Goal: Information Seeking & Learning: Learn about a topic

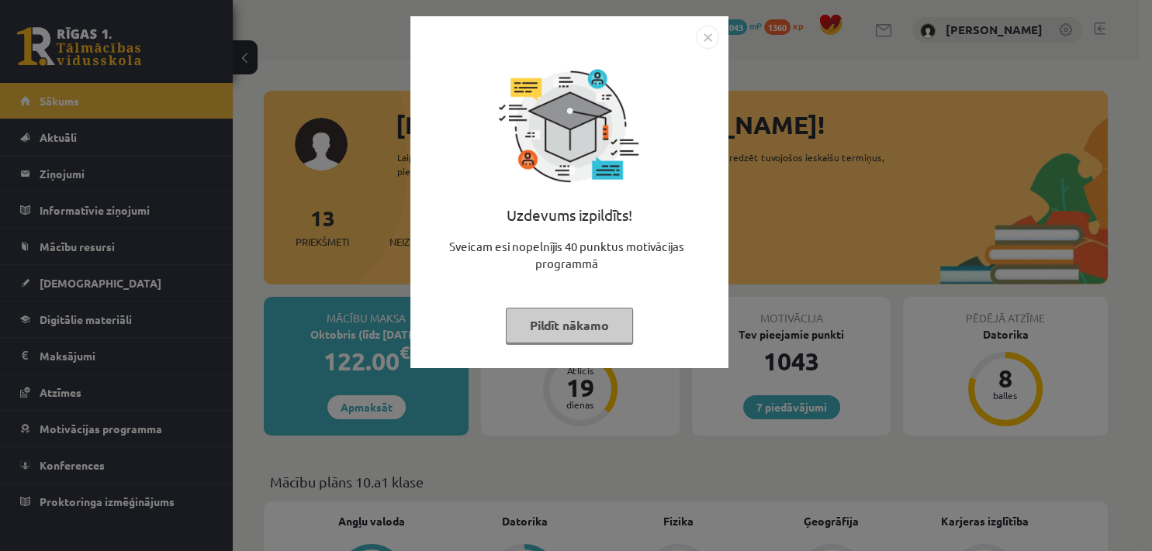
click at [602, 327] on button "Pildīt nākamo" at bounding box center [569, 326] width 127 height 36
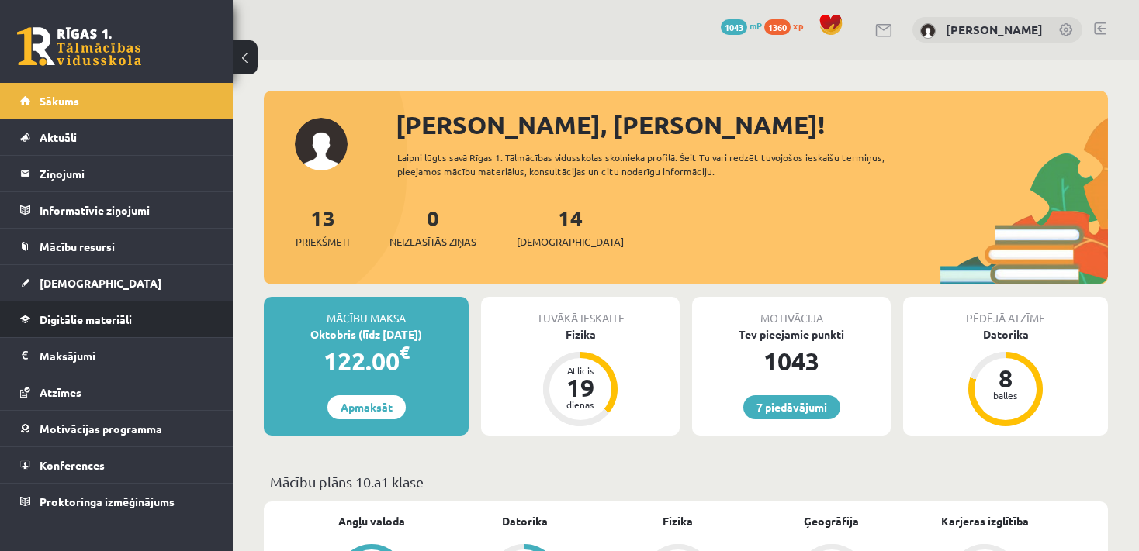
click at [113, 312] on link "Digitālie materiāli" at bounding box center [116, 320] width 193 height 36
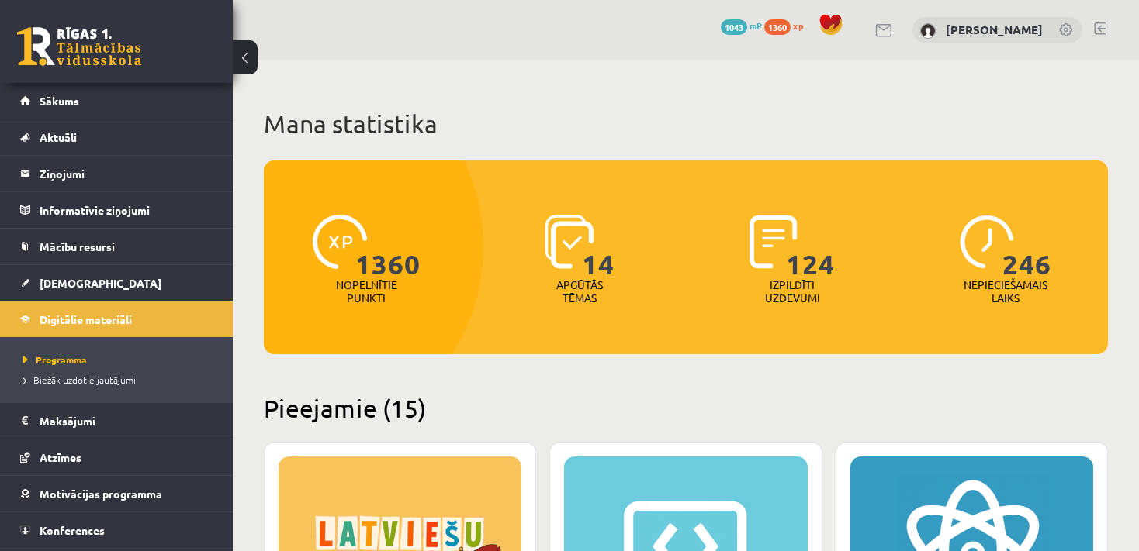
scroll to position [391, 0]
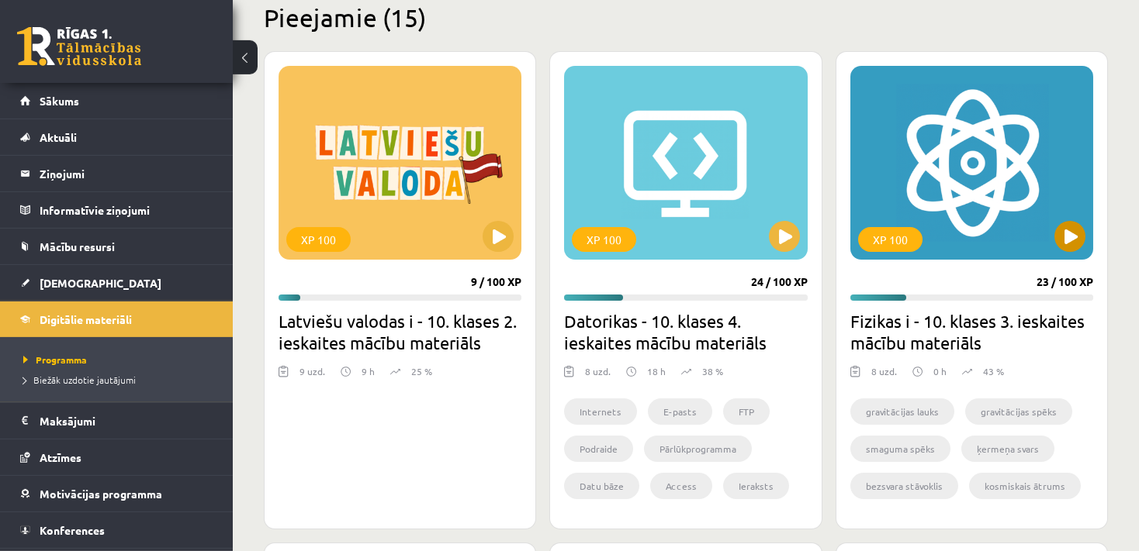
click at [1042, 236] on div "XP 100" at bounding box center [971, 163] width 243 height 194
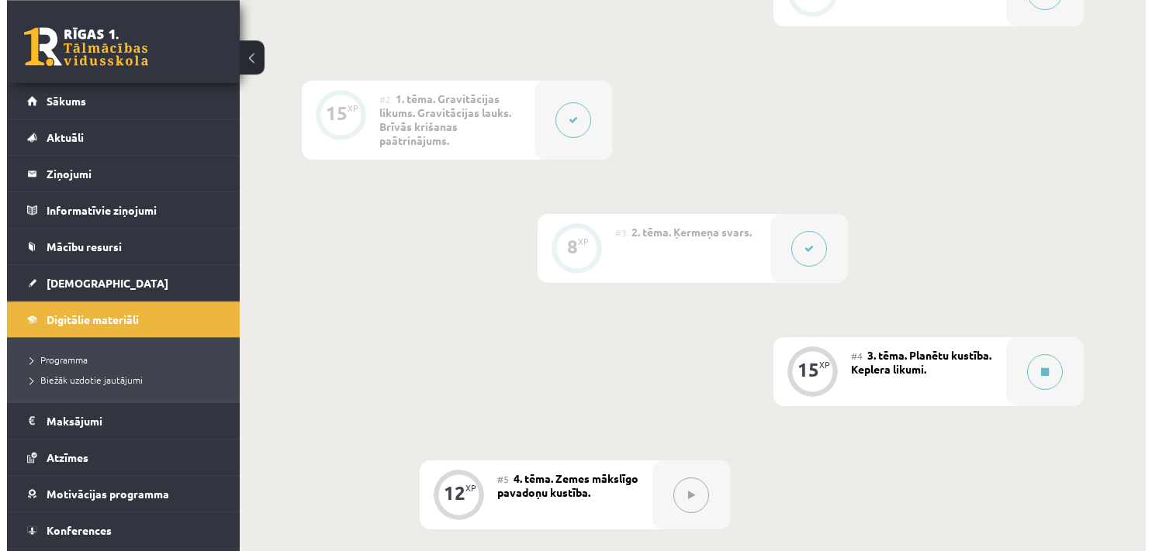
scroll to position [552, 0]
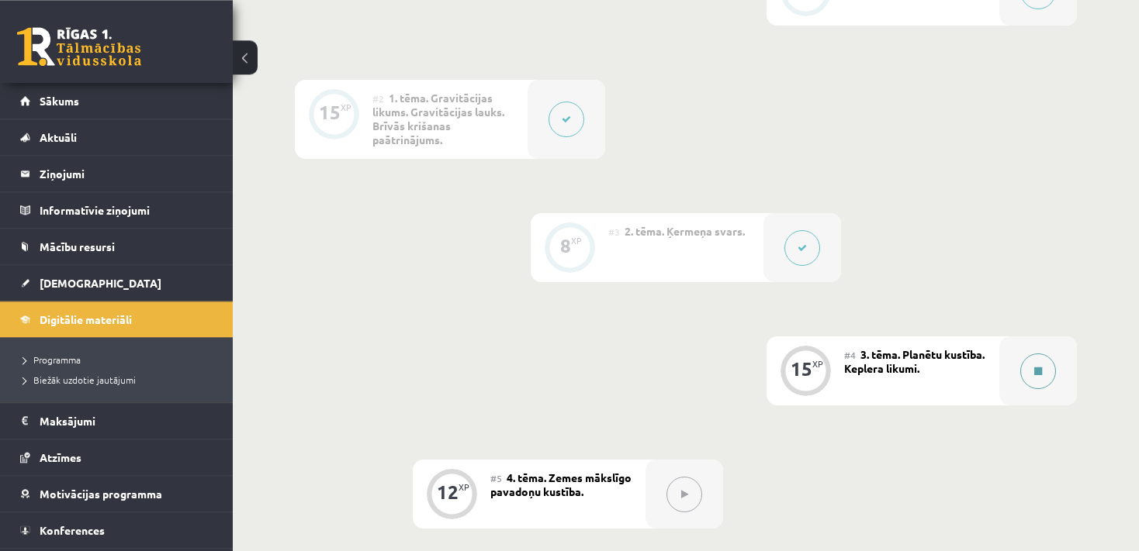
click at [1031, 367] on button at bounding box center [1038, 372] width 36 height 36
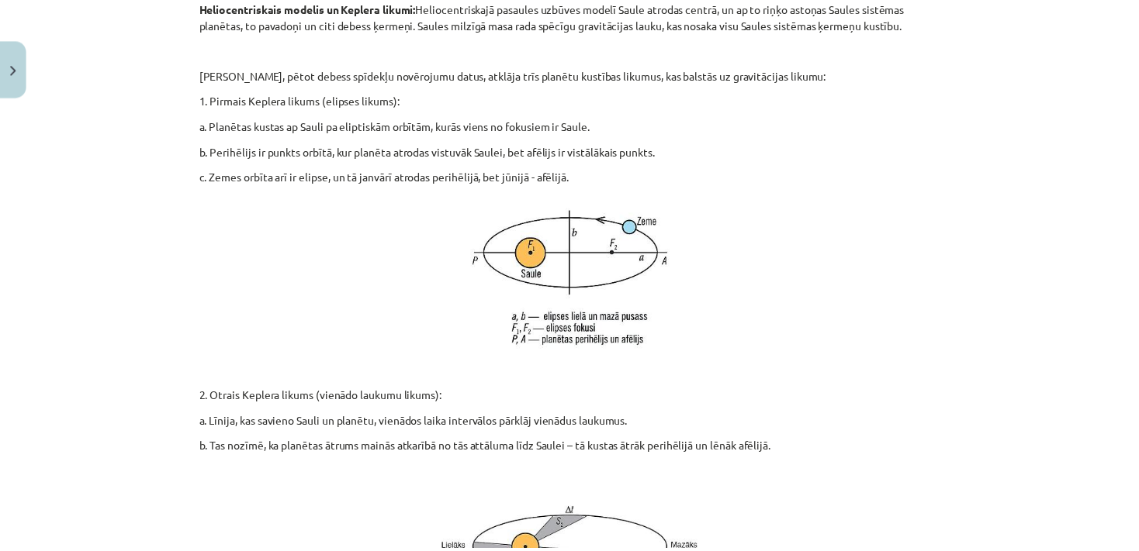
scroll to position [341, 0]
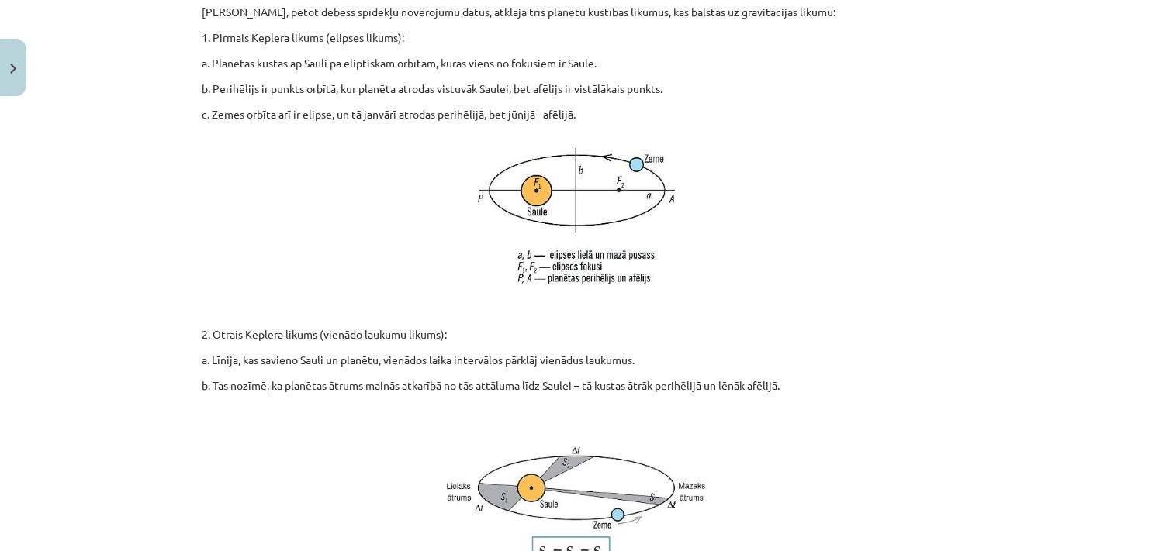
click at [144, 204] on div "Mācību tēma: Fizikas i - 10. klases 3. ieskaites mācību materiāls #4 3. tēma. P…" at bounding box center [576, 275] width 1152 height 551
click at [12, 74] on button "Close" at bounding box center [13, 67] width 26 height 57
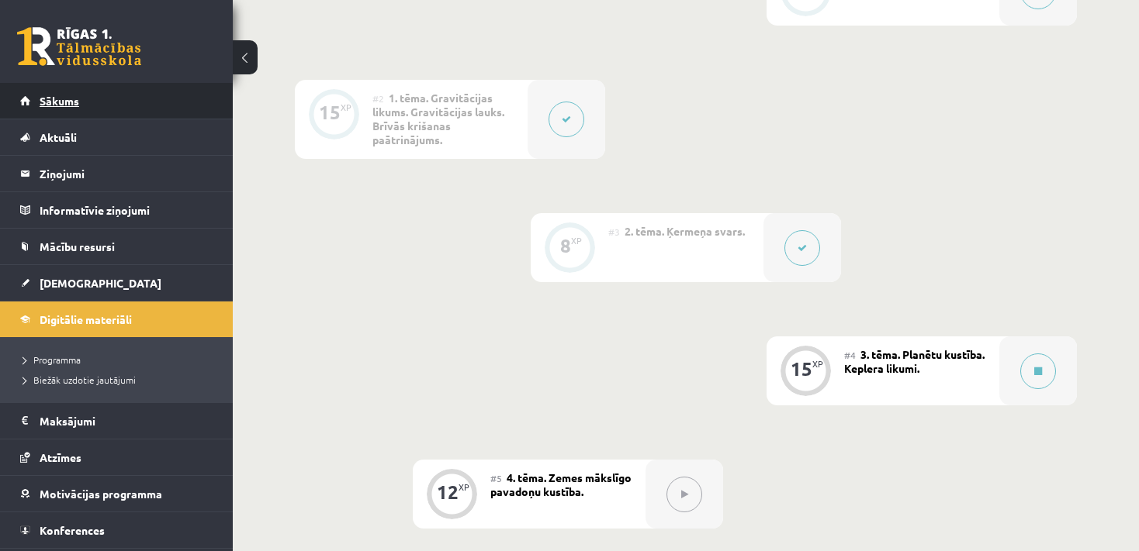
click at [60, 85] on link "Sākums" at bounding box center [116, 101] width 193 height 36
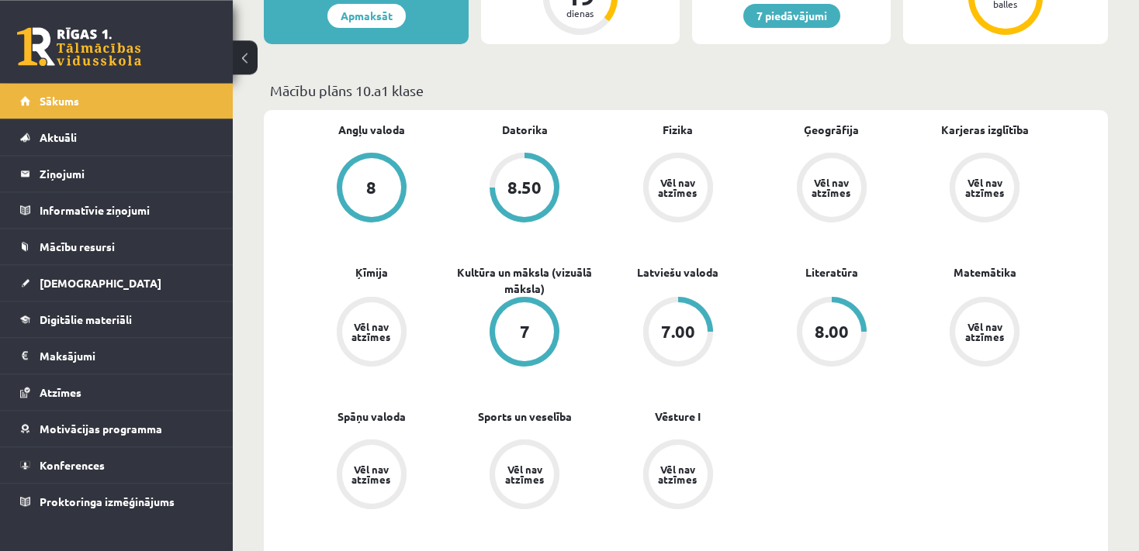
scroll to position [404, 0]
